Goal: Task Accomplishment & Management: Use online tool/utility

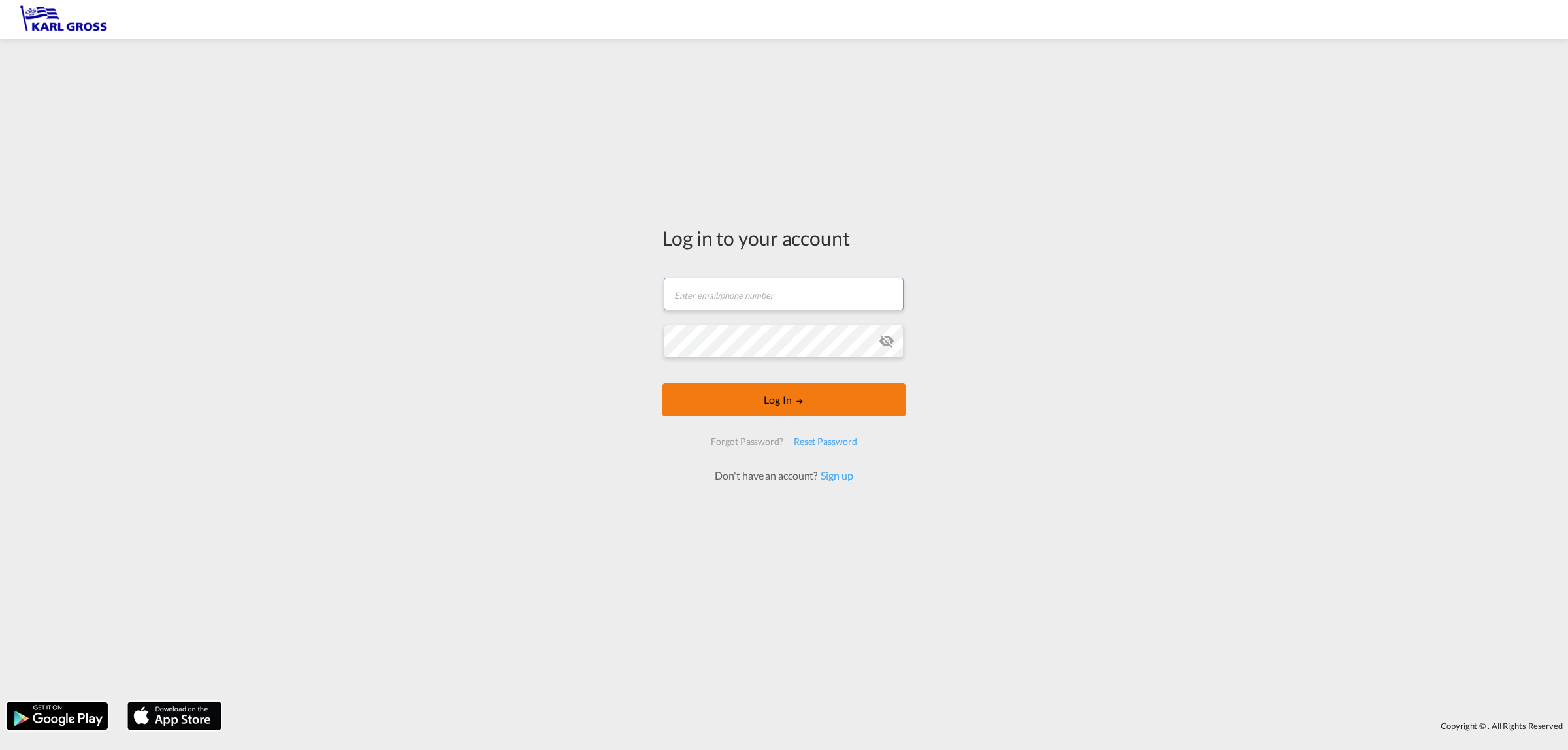
type input "[EMAIL_ADDRESS][DOMAIN_NAME]"
click at [772, 399] on button "Log In" at bounding box center [784, 400] width 243 height 32
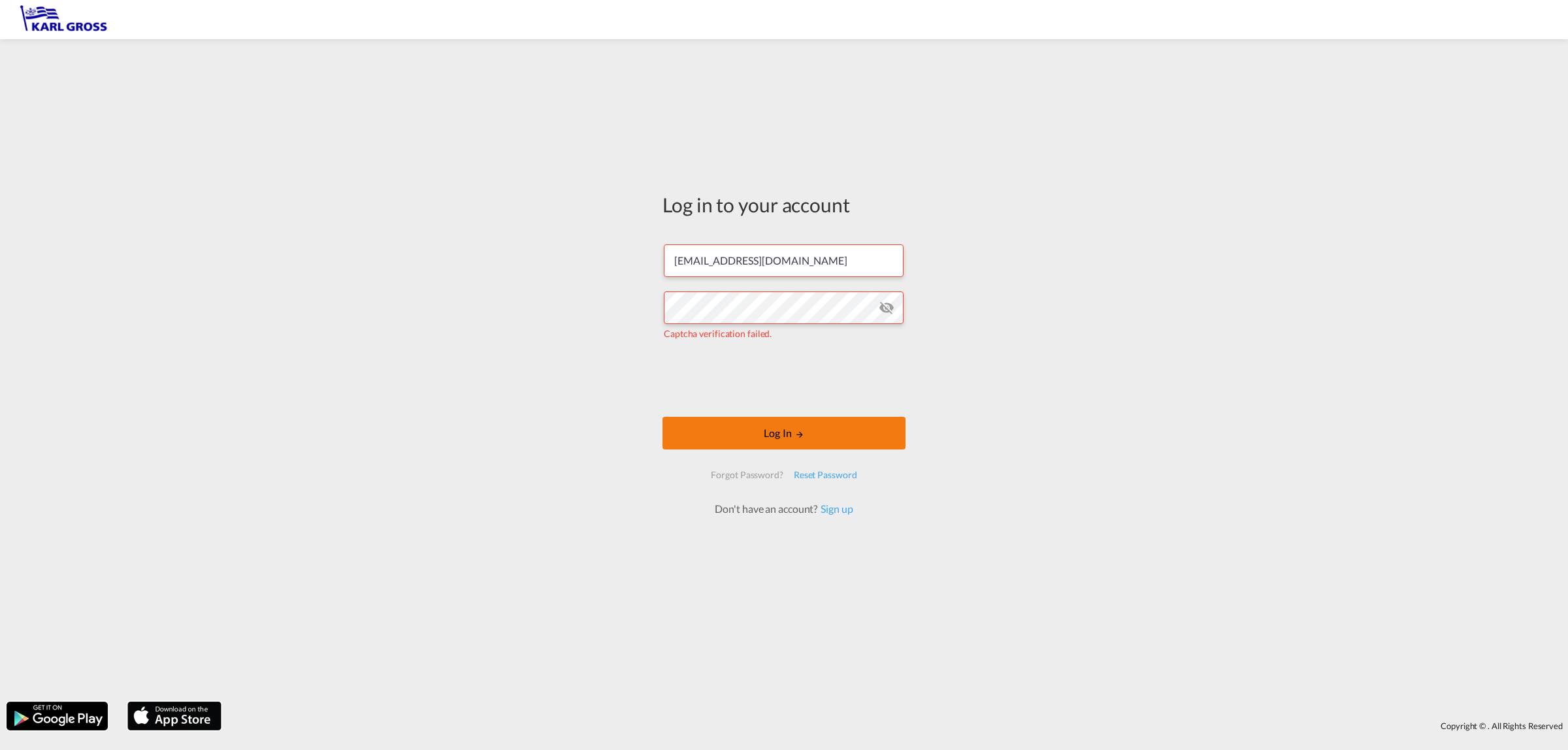
click at [840, 438] on button "Log In" at bounding box center [784, 434] width 243 height 32
